Goal: Task Accomplishment & Management: Complete application form

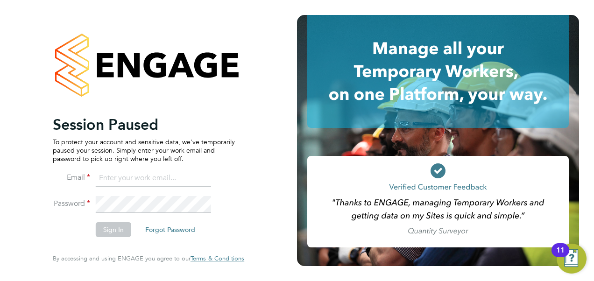
click at [165, 181] on input at bounding box center [153, 178] width 115 height 17
type input "k"
type input "[PERSON_NAME][EMAIL_ADDRESS][PERSON_NAME][PERSON_NAME][DOMAIN_NAME]"
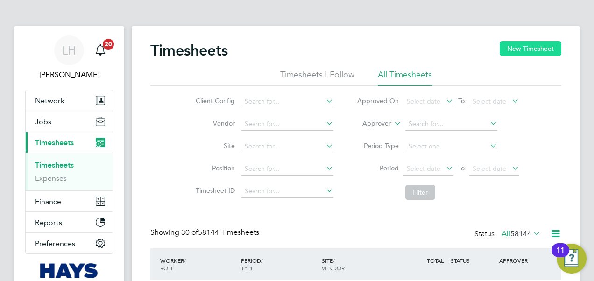
click at [527, 54] on button "New Timesheet" at bounding box center [531, 48] width 62 height 15
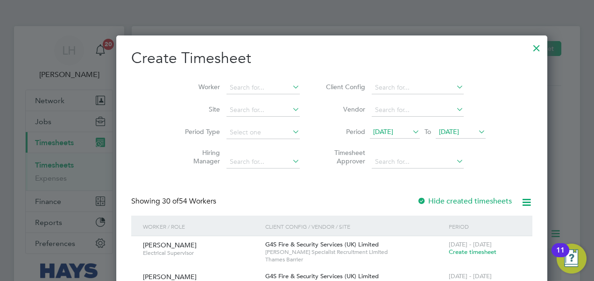
click at [211, 80] on li "Worker" at bounding box center [238, 88] width 145 height 22
click at [226, 87] on input at bounding box center [262, 87] width 73 height 13
paste input "Hilaire Ngwala"
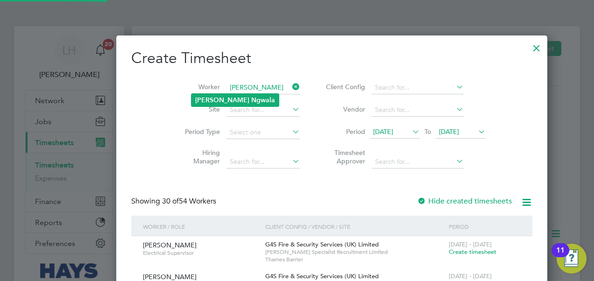
type input "Hilaire Ngwala"
click at [251, 98] on b "Ngwala" at bounding box center [263, 100] width 24 height 8
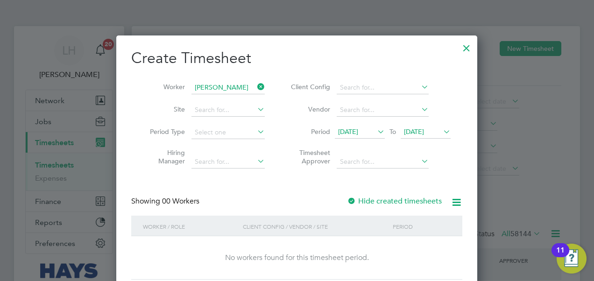
click at [358, 133] on span "19 Sep 2025" at bounding box center [348, 131] width 20 height 8
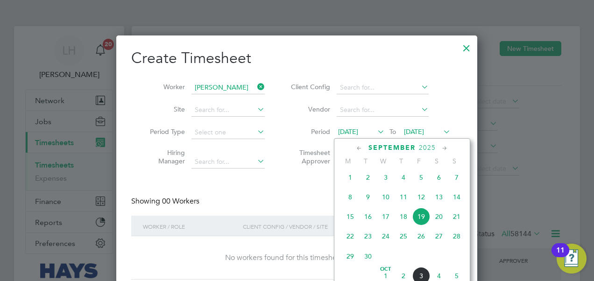
click at [444, 241] on span "27" at bounding box center [439, 236] width 18 height 18
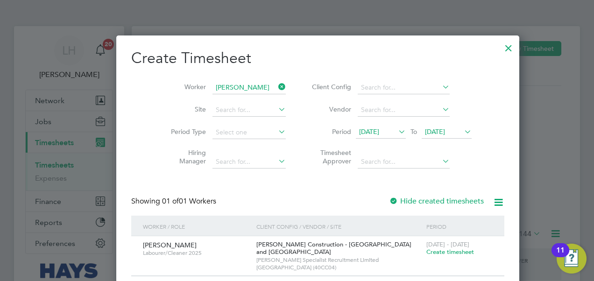
click at [431, 252] on span "Create timesheet" at bounding box center [450, 252] width 48 height 8
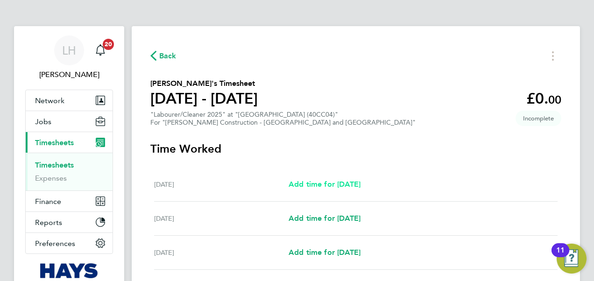
click at [357, 180] on span "Add time for Sat 27 Sep" at bounding box center [325, 184] width 72 height 9
select select "30"
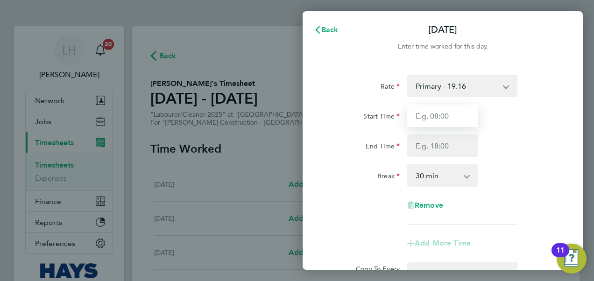
click at [447, 115] on input "Start Time" at bounding box center [442, 116] width 71 height 22
type input "7"
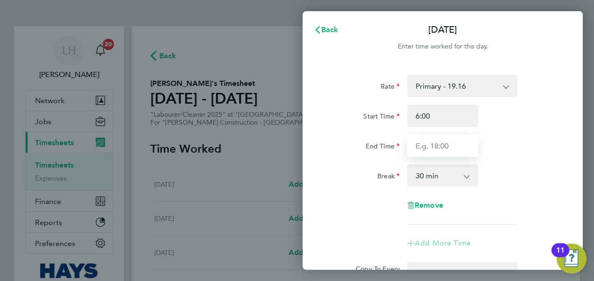
type input "06:00"
click at [469, 143] on input "End Time" at bounding box center [442, 145] width 71 height 22
click at [515, 170] on div "Break 0 min 15 min 30 min 45 min 60 min 75 min 90 min" at bounding box center [442, 175] width 235 height 22
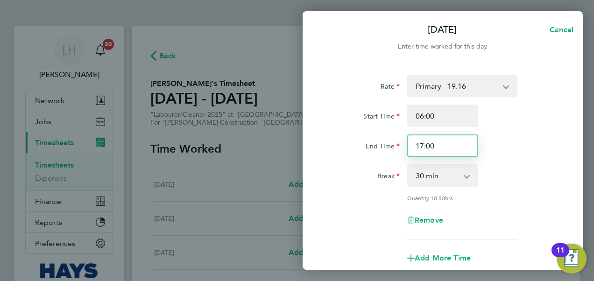
click at [423, 145] on input "17:00" at bounding box center [442, 145] width 71 height 22
click at [503, 167] on div "Break 0 min 15 min 30 min 45 min 60 min 75 min 90 min" at bounding box center [442, 175] width 235 height 22
click at [438, 147] on input "19:00" at bounding box center [442, 145] width 71 height 22
type input "18:30"
click at [505, 184] on div "Break 0 min 15 min 30 min 45 min 60 min 75 min 90 min" at bounding box center [442, 175] width 235 height 22
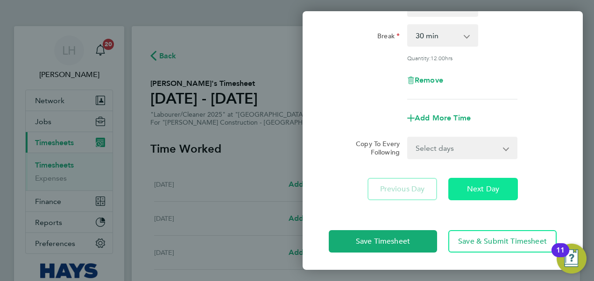
click at [494, 191] on span "Next Day" at bounding box center [483, 188] width 32 height 9
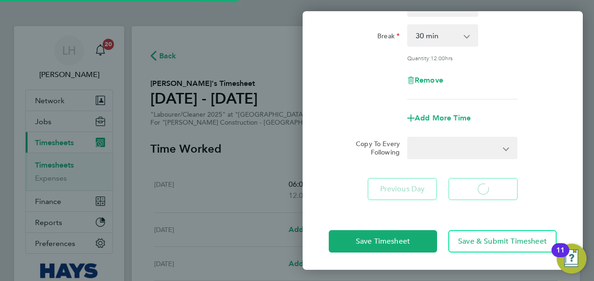
select select "30"
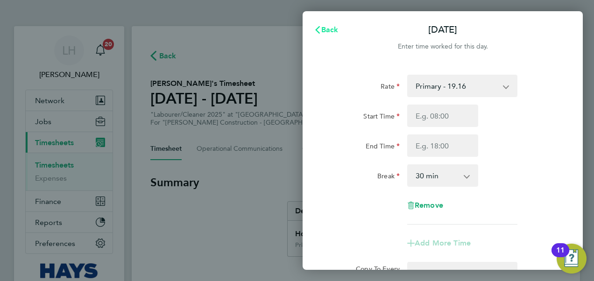
click at [339, 30] on button "Back" at bounding box center [325, 30] width 43 height 19
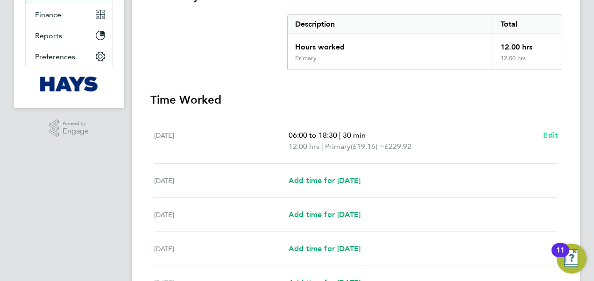
click at [549, 135] on span "Edit" at bounding box center [550, 135] width 14 height 9
select select "30"
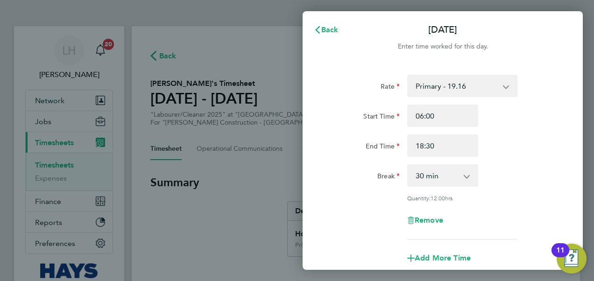
click at [507, 93] on app-icon-cross-button at bounding box center [510, 86] width 11 height 21
click at [489, 92] on select "Primary - 19.16 Overtime - 27.44" at bounding box center [456, 86] width 97 height 21
select select "30"
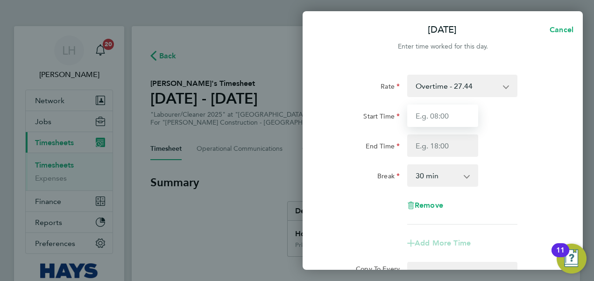
click at [465, 115] on input "Start Time" at bounding box center [442, 116] width 71 height 22
type input "06:00"
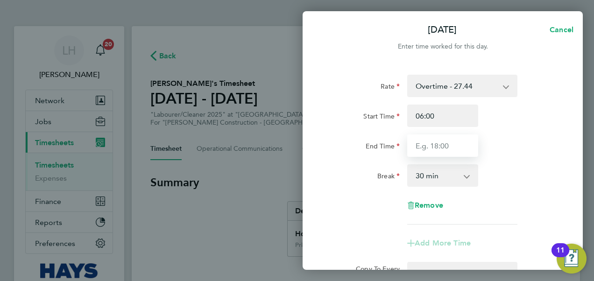
click at [466, 148] on input "End Time" at bounding box center [442, 145] width 71 height 22
type input "18:30"
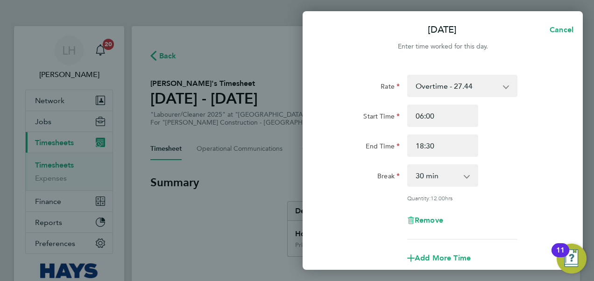
click at [509, 178] on div "Break 0 min 15 min 30 min 45 min 60 min 75 min 90 min" at bounding box center [442, 175] width 235 height 22
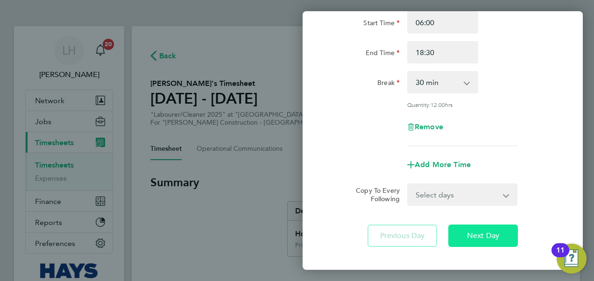
click at [487, 229] on button "Next Day" at bounding box center [483, 236] width 70 height 22
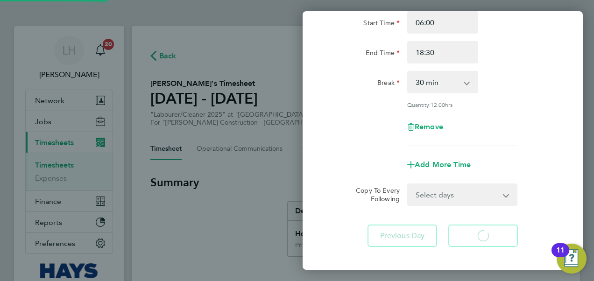
select select "30"
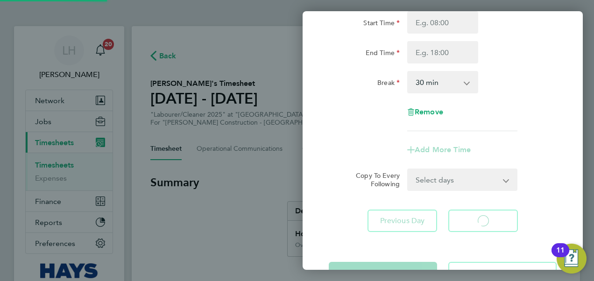
select select "30"
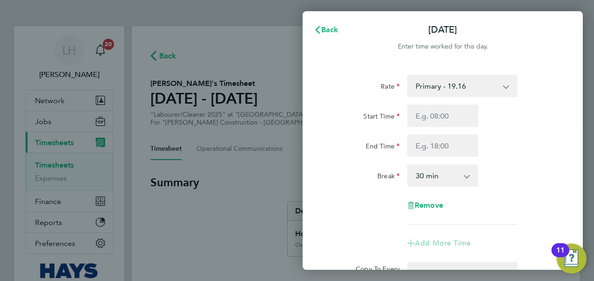
click at [442, 127] on div "Start Time End Time" at bounding box center [442, 131] width 235 height 52
click at [443, 118] on input "Start Time" at bounding box center [442, 116] width 71 height 22
type input "07:00"
click at [464, 142] on input "End Time" at bounding box center [442, 145] width 71 height 22
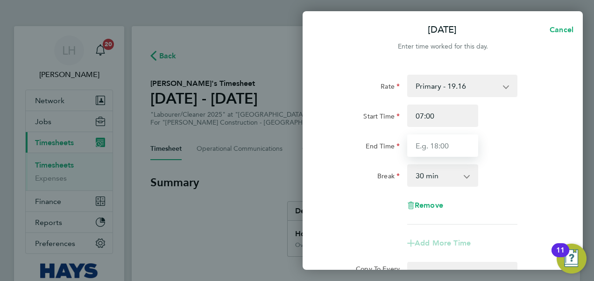
type input "17:00"
click at [498, 191] on div "Rate Primary - 19.16 Overtime - 27.44 Start Time 07:00 End Time 17:00 Break 0 m…" at bounding box center [443, 150] width 228 height 150
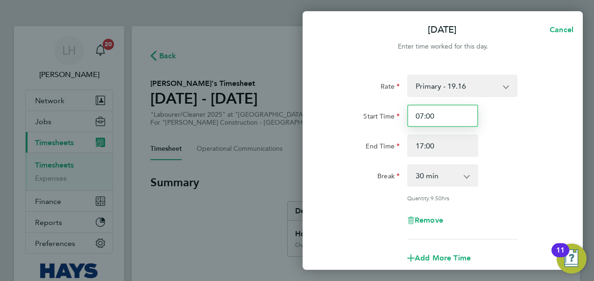
click at [423, 115] on input "07:00" at bounding box center [442, 116] width 71 height 22
type input "08:00"
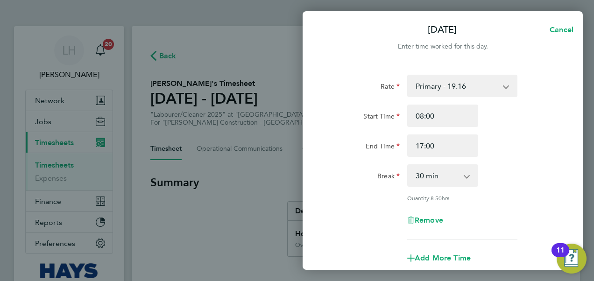
click at [567, 199] on div "Rate Primary - 19.16 Overtime - 27.44 Start Time 08:00 End Time 17:00 Break 0 m…" at bounding box center [443, 208] width 280 height 288
click at [533, 176] on div "Break 0 min 15 min 30 min 45 min 60 min 75 min 90 min" at bounding box center [442, 175] width 235 height 22
click at [457, 145] on input "17:00" at bounding box center [442, 145] width 71 height 22
click at [551, 185] on div "Break 0 min 15 min 30 min 45 min 60 min 75 min 90 min" at bounding box center [442, 175] width 235 height 22
click at [441, 149] on input "17:00" at bounding box center [442, 145] width 71 height 22
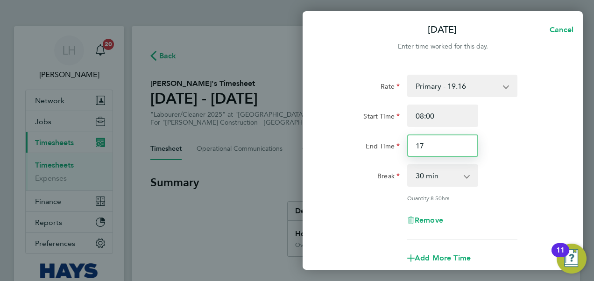
type input "1"
click at [534, 170] on div "Break 0 min 15 min 30 min 45 min 60 min 75 min 90 min" at bounding box center [442, 175] width 235 height 22
click at [436, 144] on input "17:00" at bounding box center [442, 145] width 71 height 22
type input "16:30"
click at [489, 204] on div "Rate Primary - 19.16 Overtime - 27.44 Start Time 08:00 End Time 16:30 Break 0 m…" at bounding box center [443, 157] width 228 height 165
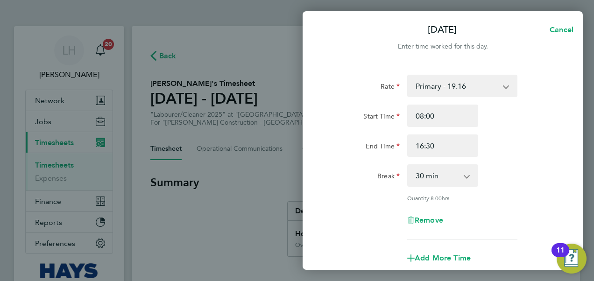
scroll to position [93, 0]
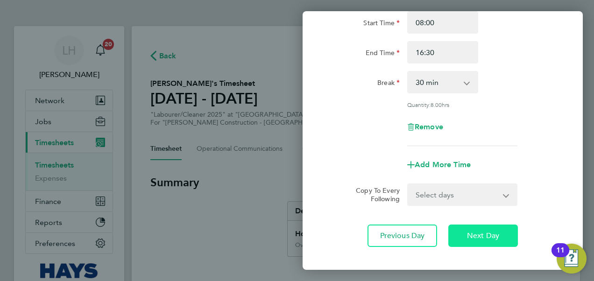
click at [497, 236] on span "Next Day" at bounding box center [483, 235] width 32 height 9
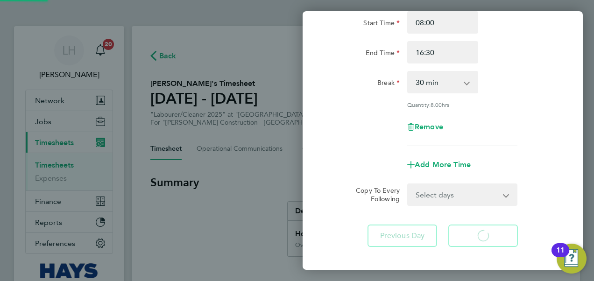
select select "30"
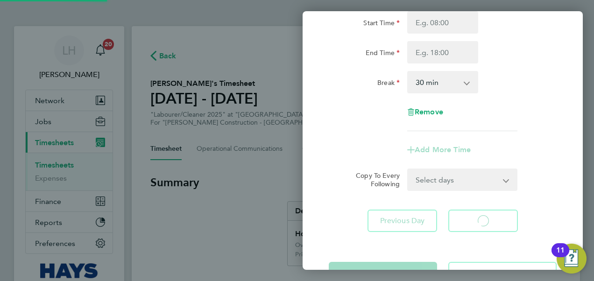
select select "30"
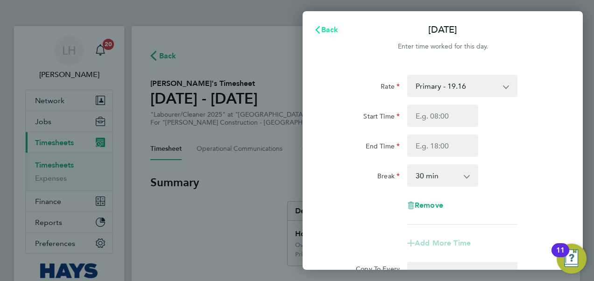
click at [331, 26] on span "Back" at bounding box center [329, 29] width 17 height 9
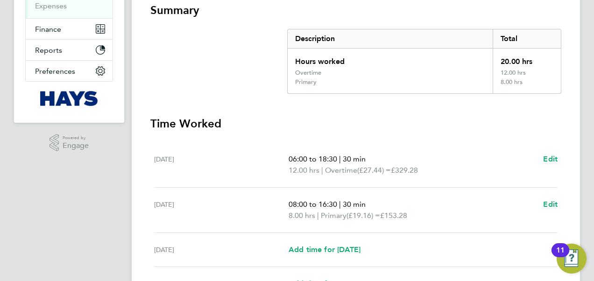
scroll to position [187, 0]
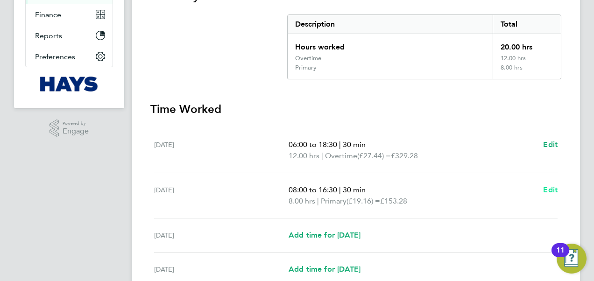
click at [545, 186] on span "Edit" at bounding box center [550, 189] width 14 height 9
select select "30"
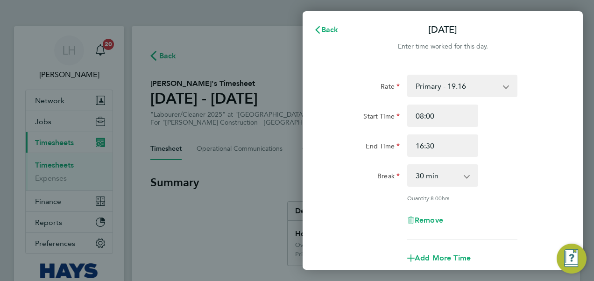
click at [474, 98] on div "Rate Primary - 19.16 Overtime - 27.44 Start Time 08:00 End Time 16:30 Break 0 m…" at bounding box center [443, 157] width 228 height 165
click at [471, 89] on select "Primary - 19.16 Overtime - 27.44" at bounding box center [456, 86] width 97 height 21
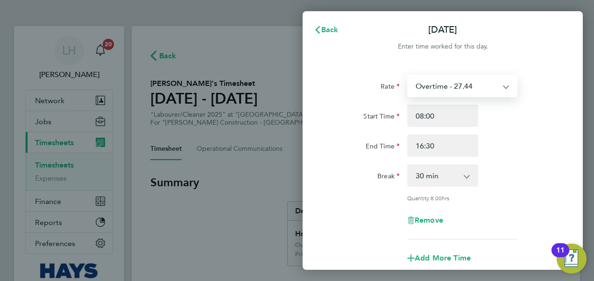
select select "30"
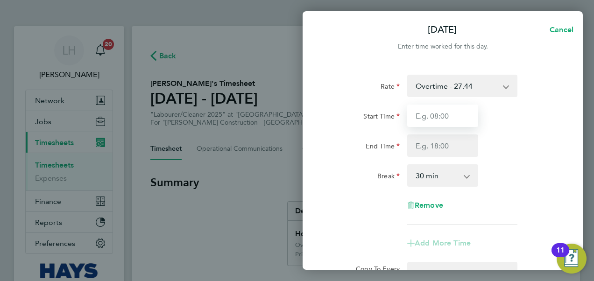
click at [453, 123] on input "Start Time" at bounding box center [442, 116] width 71 height 22
type input "08:00"
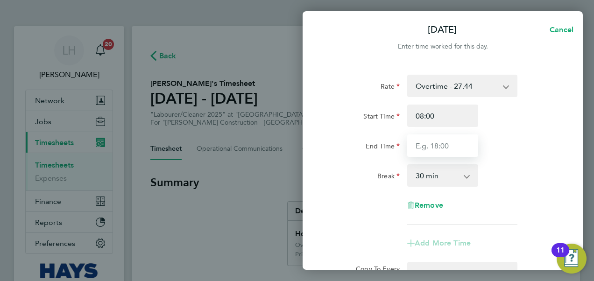
click at [447, 153] on input "End Time" at bounding box center [442, 145] width 71 height 22
type input "16:30"
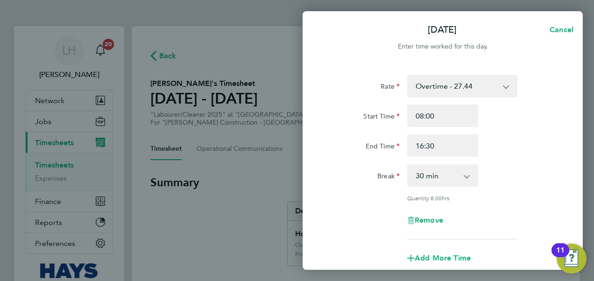
click at [502, 171] on div "Break 0 min 15 min 30 min 45 min 60 min 75 min 90 min" at bounding box center [442, 175] width 235 height 22
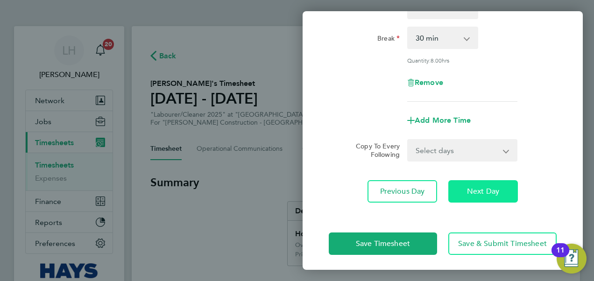
scroll to position [141, 0]
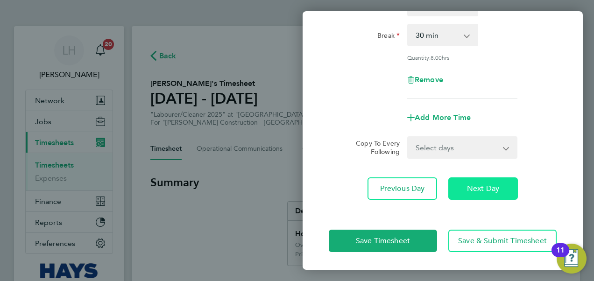
click at [497, 191] on span "Next Day" at bounding box center [483, 188] width 32 height 9
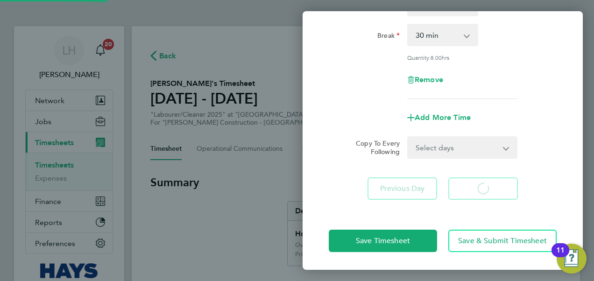
select select "30"
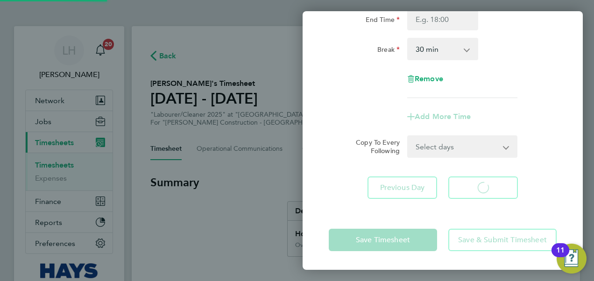
scroll to position [126, 0]
select select "30"
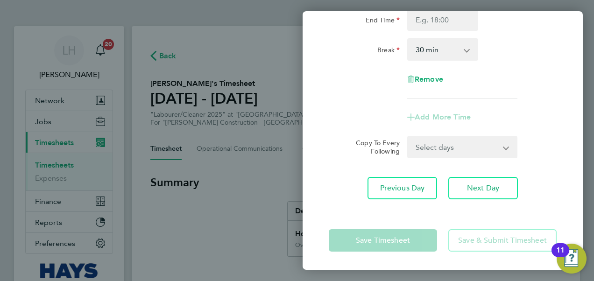
scroll to position [0, 0]
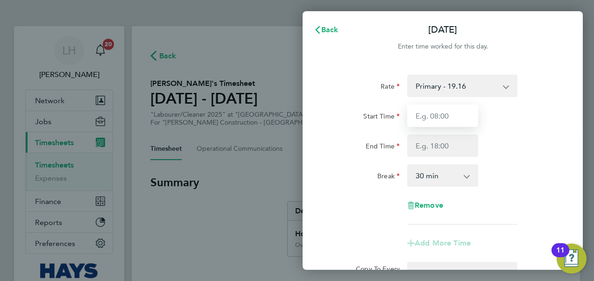
click at [446, 118] on input "Start Time" at bounding box center [442, 116] width 71 height 22
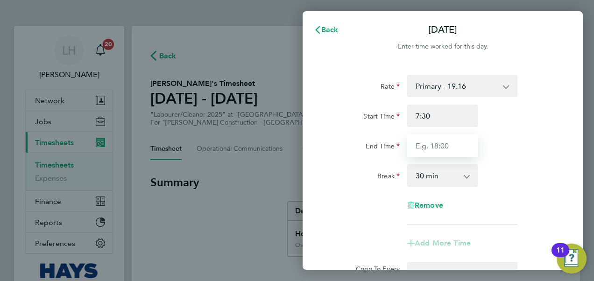
type input "07:30"
click at [446, 139] on input "End Time" at bounding box center [442, 145] width 71 height 22
type input "16:30"
click at [491, 159] on div "Rate Primary - 19.16 Overtime - 27.44 Start Time 07:30 End Time 16:30 Break 0 m…" at bounding box center [443, 150] width 228 height 150
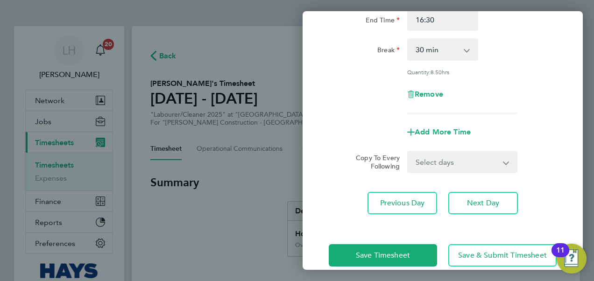
scroll to position [141, 0]
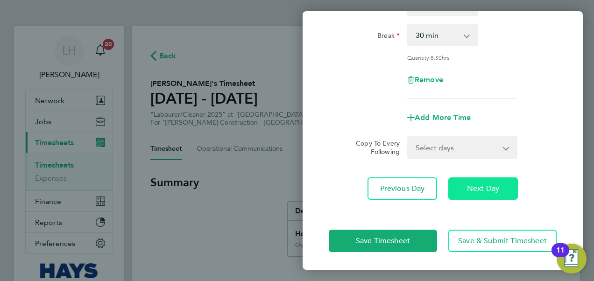
click at [492, 187] on span "Next Day" at bounding box center [483, 188] width 32 height 9
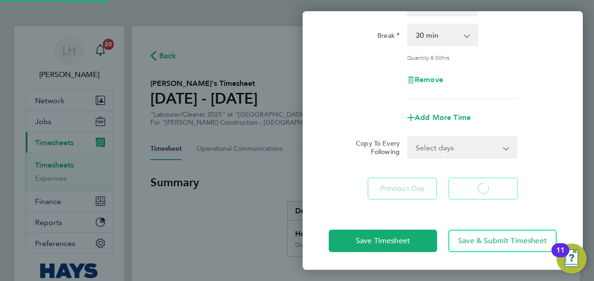
select select "30"
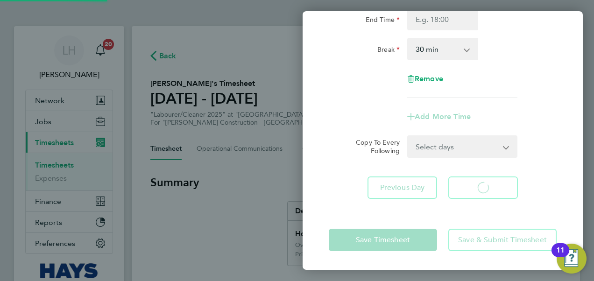
scroll to position [126, 0]
select select "30"
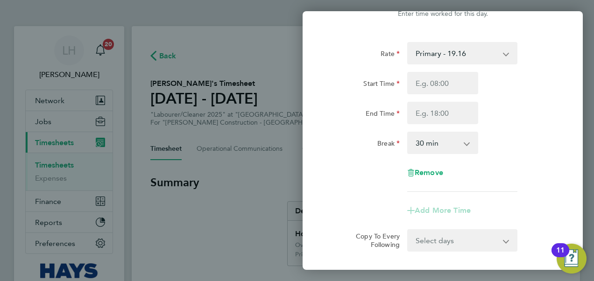
scroll to position [0, 0]
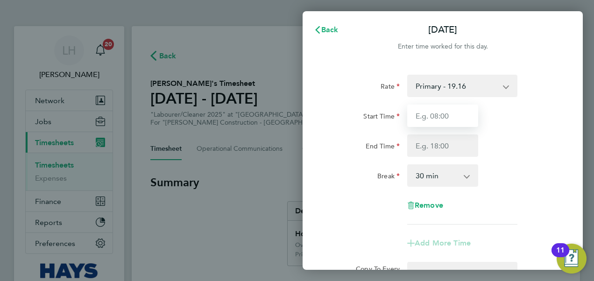
click at [439, 113] on input "Start Time" at bounding box center [442, 116] width 71 height 22
type input "8"
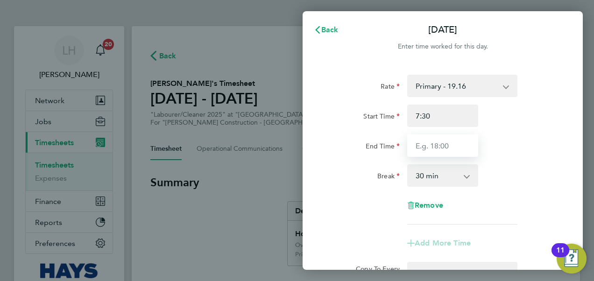
type input "07:30"
click at [430, 147] on input "End Time" at bounding box center [442, 145] width 71 height 22
type input "16:30"
click at [530, 175] on div "Break 0 min 15 min 30 min 45 min 60 min 75 min 90 min" at bounding box center [442, 175] width 235 height 22
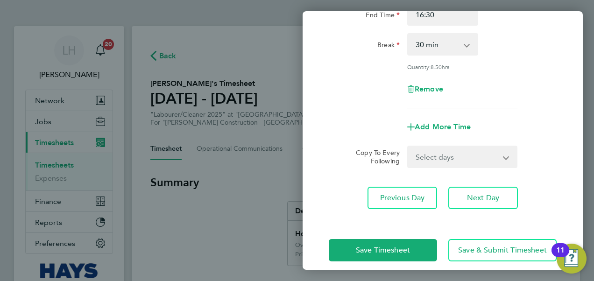
scroll to position [140, 0]
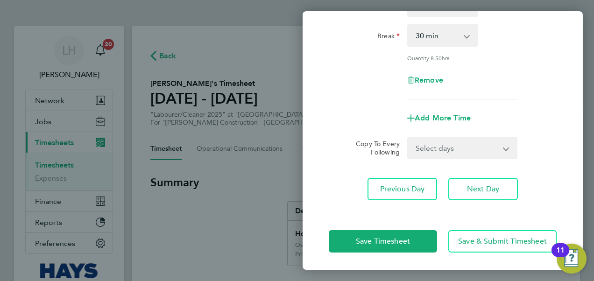
click at [485, 149] on select "Select days Day Wednesday Thursday Friday" at bounding box center [457, 148] width 98 height 21
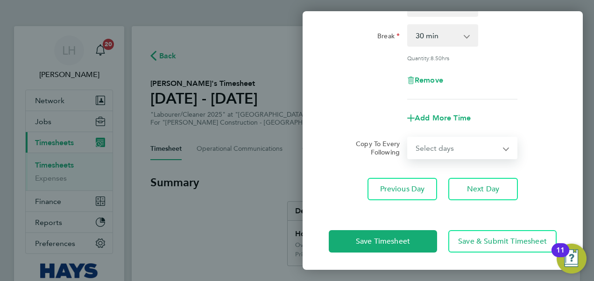
select select "DAY"
click at [408, 138] on select "Select days Day Wednesday Thursday Friday" at bounding box center [457, 148] width 98 height 21
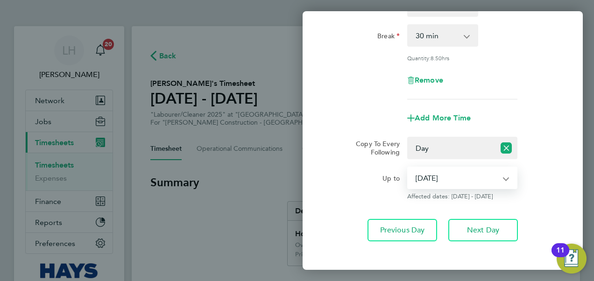
drag, startPoint x: 481, startPoint y: 158, endPoint x: 475, endPoint y: 177, distance: 19.4
click at [475, 177] on select "01 Oct 2025 02 Oct 2025 03 Oct 2025" at bounding box center [456, 178] width 97 height 21
select select "2025-10-02"
click at [408, 168] on select "01 Oct 2025 02 Oct 2025 03 Oct 2025" at bounding box center [456, 178] width 97 height 21
click at [501, 225] on button "Next Day" at bounding box center [483, 230] width 70 height 22
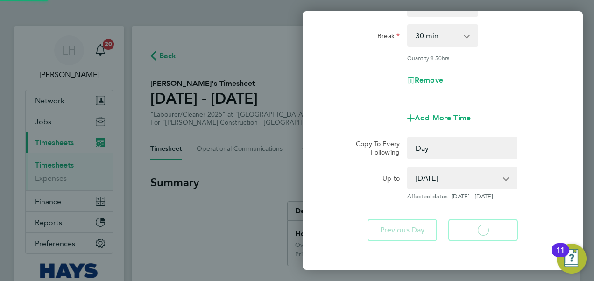
select select "0: null"
select select "30"
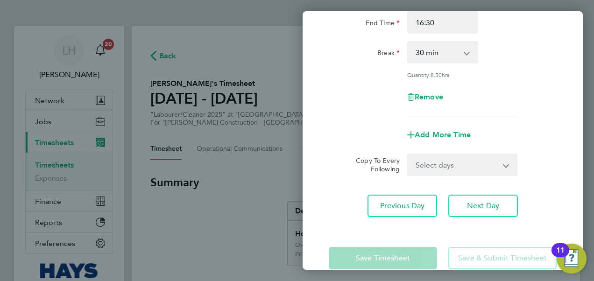
scroll to position [140, 0]
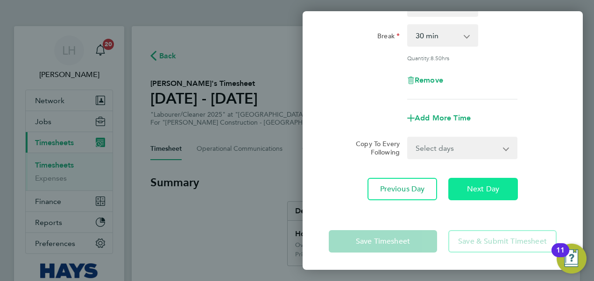
click at [500, 194] on button "Next Day" at bounding box center [483, 189] width 70 height 22
select select "30"
click at [495, 191] on span "Next Day" at bounding box center [483, 188] width 32 height 9
select select "30"
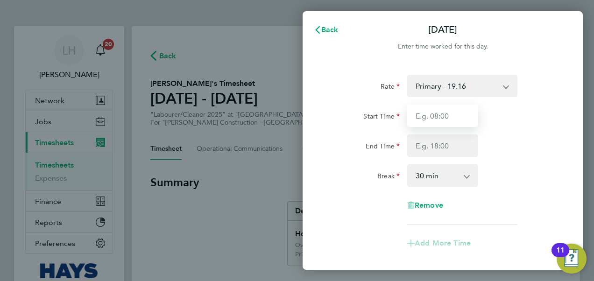
click at [451, 120] on input "Start Time" at bounding box center [442, 116] width 71 height 22
type input "07:30"
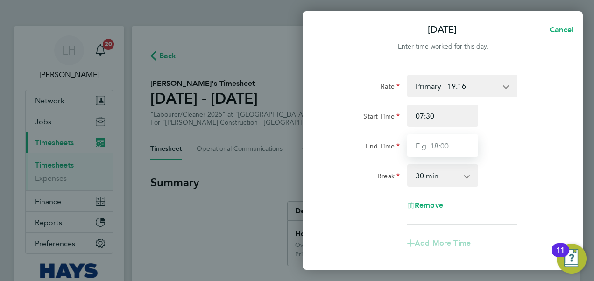
click at [443, 149] on input "End Time" at bounding box center [442, 145] width 71 height 22
click at [442, 149] on input "End Time" at bounding box center [442, 145] width 71 height 22
type input "16:00"
click at [487, 155] on div "End Time 16:00" at bounding box center [442, 145] width 235 height 22
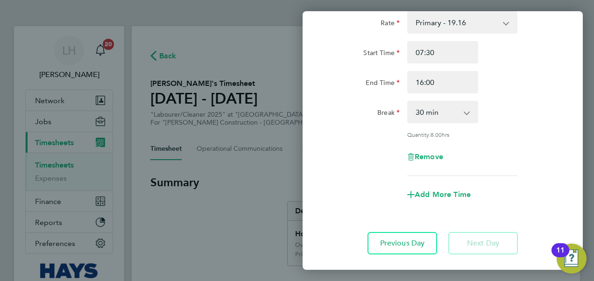
scroll to position [118, 0]
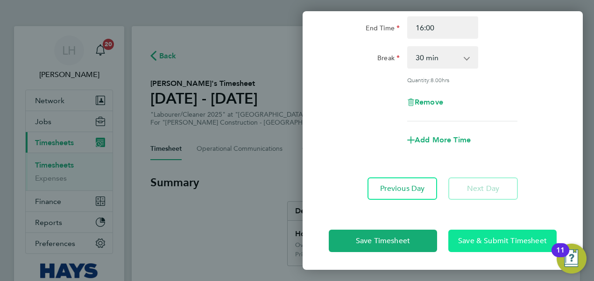
click at [495, 241] on span "Save & Submit Timesheet" at bounding box center [502, 240] width 89 height 9
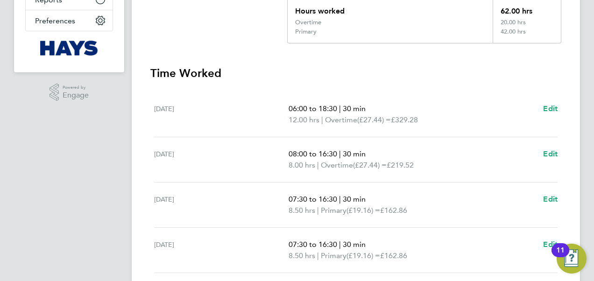
scroll to position [47, 0]
